Goal: Information Seeking & Learning: Learn about a topic

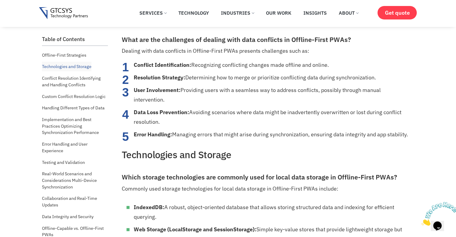
scroll to position [720, 0]
drag, startPoint x: 297, startPoint y: 105, endPoint x: 308, endPoint y: 107, distance: 10.8
click at [297, 105] on li "User Involvement: Providing users with a seamless way to address conflicts, pos…" at bounding box center [273, 95] width 279 height 19
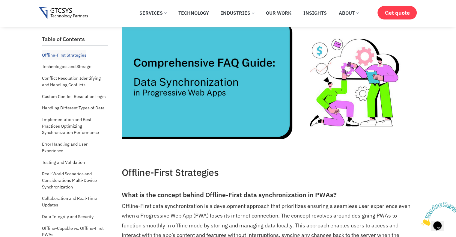
scroll to position [0, 0]
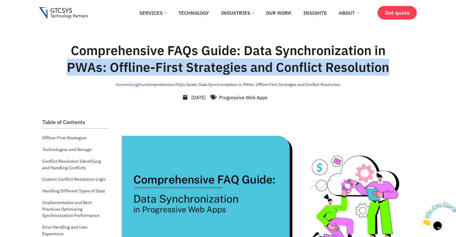
drag, startPoint x: 66, startPoint y: 67, endPoint x: 386, endPoint y: 68, distance: 319.9
click at [388, 67] on h1 "Comprehensive FAQs Guide: Data Synchronization in PWAs: Offline-First Strategie…" at bounding box center [228, 59] width 340 height 34
copy h1 "PWAs: Offline-First Strategies and Conflict Resolution"
click at [316, 67] on h1 "Comprehensive FAQs Guide: Data Synchronization in PWAs: Offline-First Strategie…" at bounding box center [228, 59] width 340 height 34
drag, startPoint x: 383, startPoint y: 73, endPoint x: 68, endPoint y: 74, distance: 315.4
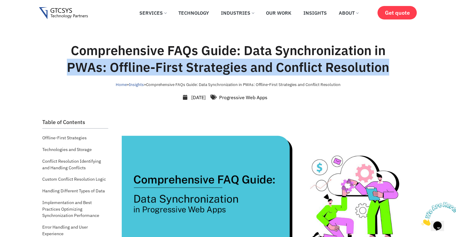
click at [68, 74] on h1 "Comprehensive FAQs Guide: Data Synchronization in PWAs: Offline-First Strategie…" at bounding box center [228, 59] width 340 height 34
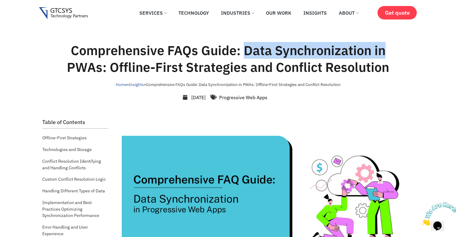
drag, startPoint x: 246, startPoint y: 48, endPoint x: 382, endPoint y: 50, distance: 135.8
click at [382, 50] on h1 "Comprehensive FAQs Guide: Data Synchronization in PWAs: Offline-First Strategie…" at bounding box center [228, 59] width 340 height 34
copy h1 "Data Synchronization in"
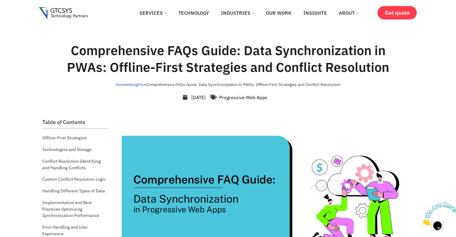
click at [215, 61] on h1 "Comprehensive FAQs Guide: Data Synchronization in PWAs: Offline-First Strategie…" at bounding box center [228, 59] width 340 height 34
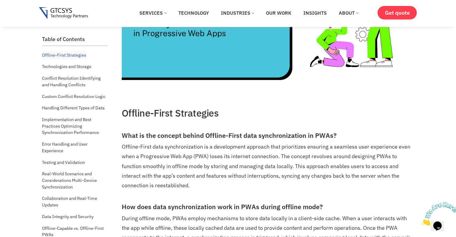
scroll to position [150, 0]
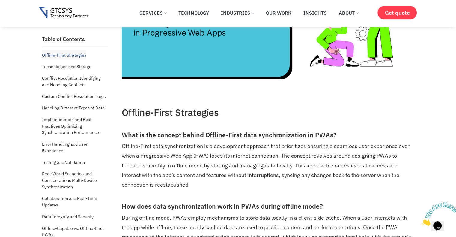
click at [253, 150] on p "Offline-First data synchronization is a development approach that prioritizes e…" at bounding box center [267, 166] width 291 height 48
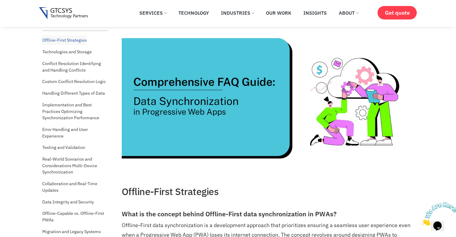
scroll to position [210, 0]
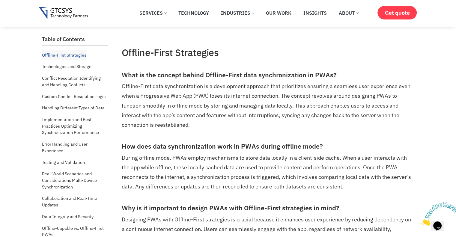
drag, startPoint x: 452, startPoint y: 203, endPoint x: 856, endPoint y: 396, distance: 447.1
click at [421, 222] on icon "Close" at bounding box center [421, 224] width 0 height 5
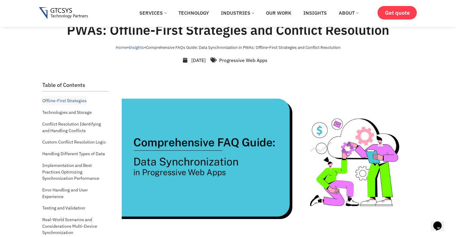
scroll to position [0, 0]
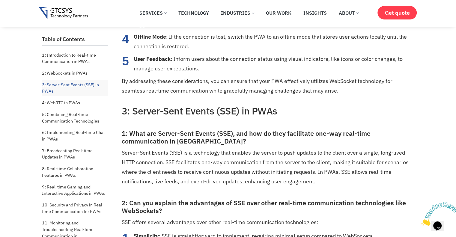
scroll to position [1289, 0]
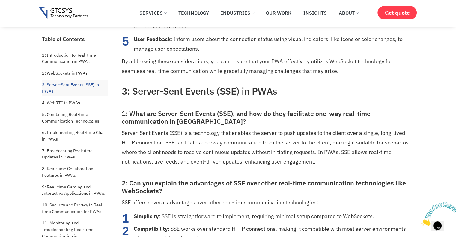
click at [302, 75] on p "By addressing these considerations, you can ensure that your PWA effectively ut…" at bounding box center [267, 66] width 291 height 19
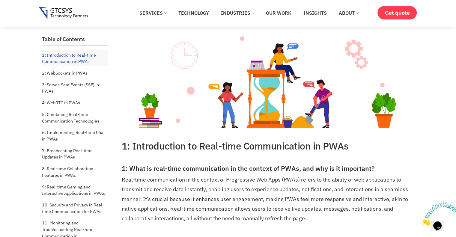
scroll to position [120, 0]
